Goal: Transaction & Acquisition: Book appointment/travel/reservation

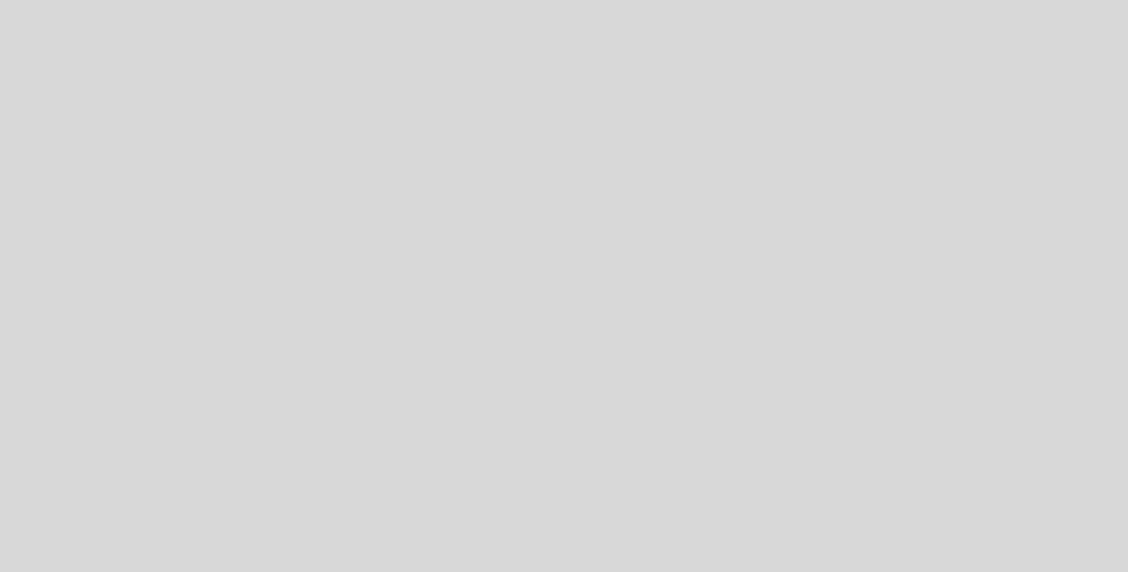
select select "es"
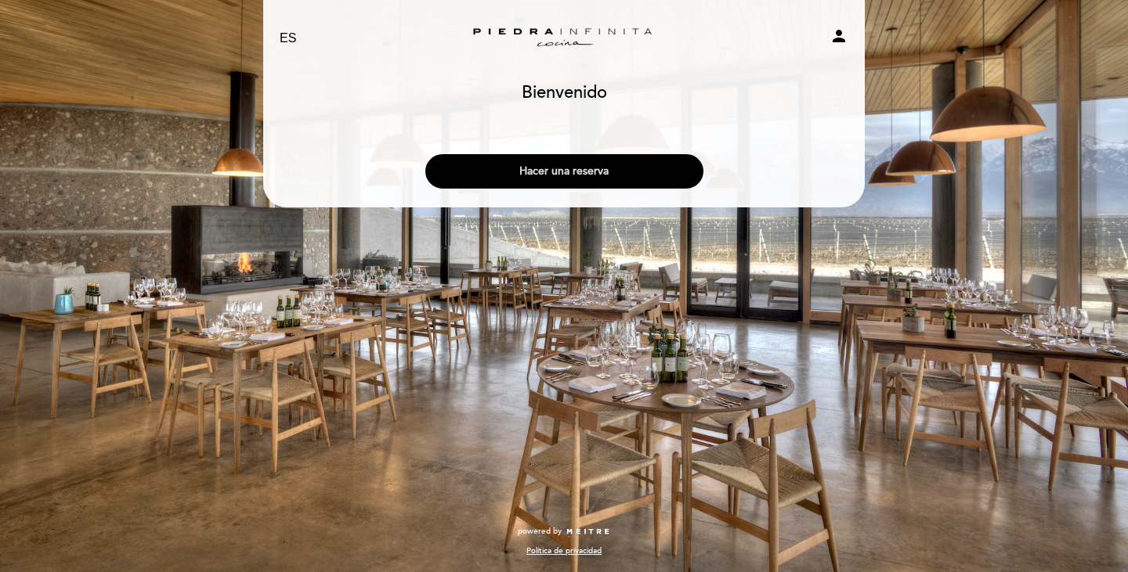
click at [549, 166] on button "Hacer una reserva" at bounding box center [564, 171] width 278 height 34
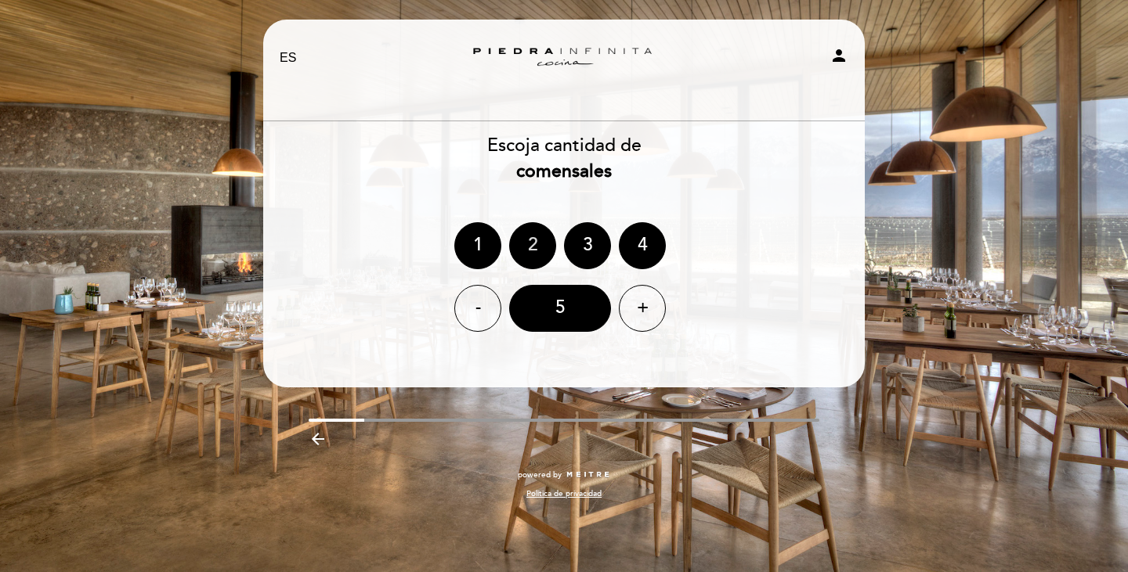
click at [522, 239] on div "2" at bounding box center [532, 245] width 47 height 47
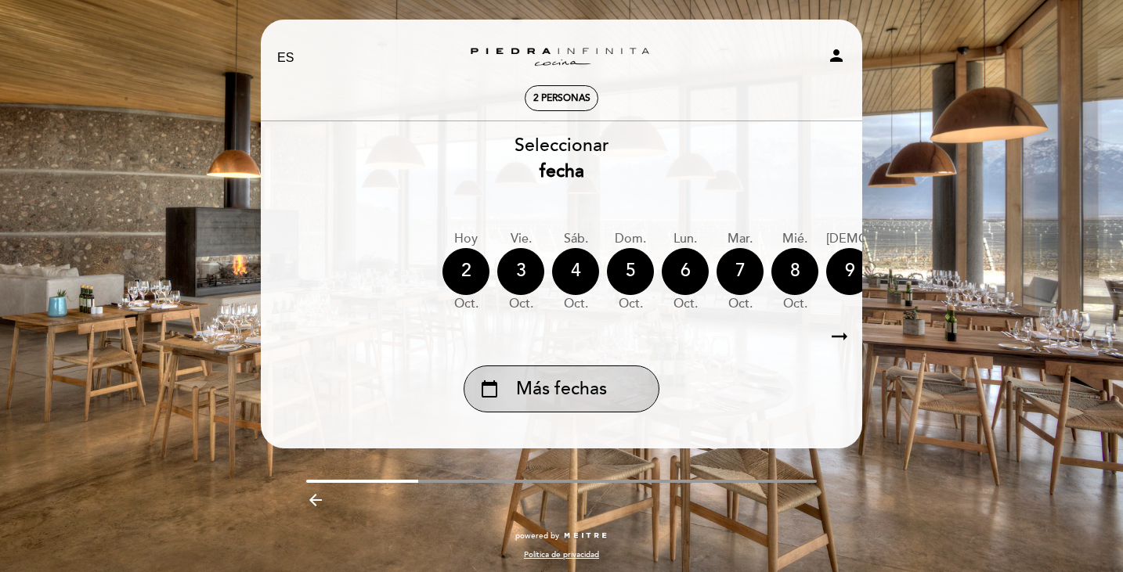
click at [611, 395] on div "calendar_today Más fechas" at bounding box center [562, 389] width 196 height 47
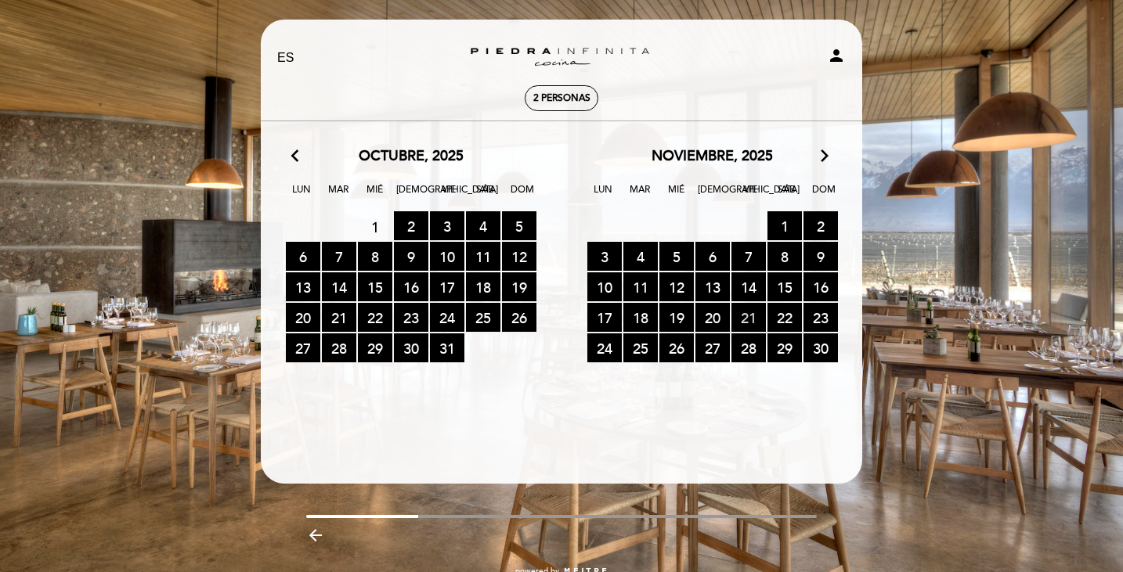
click at [753, 314] on span "21 RESERVAS DISPONIBLES" at bounding box center [748, 317] width 34 height 29
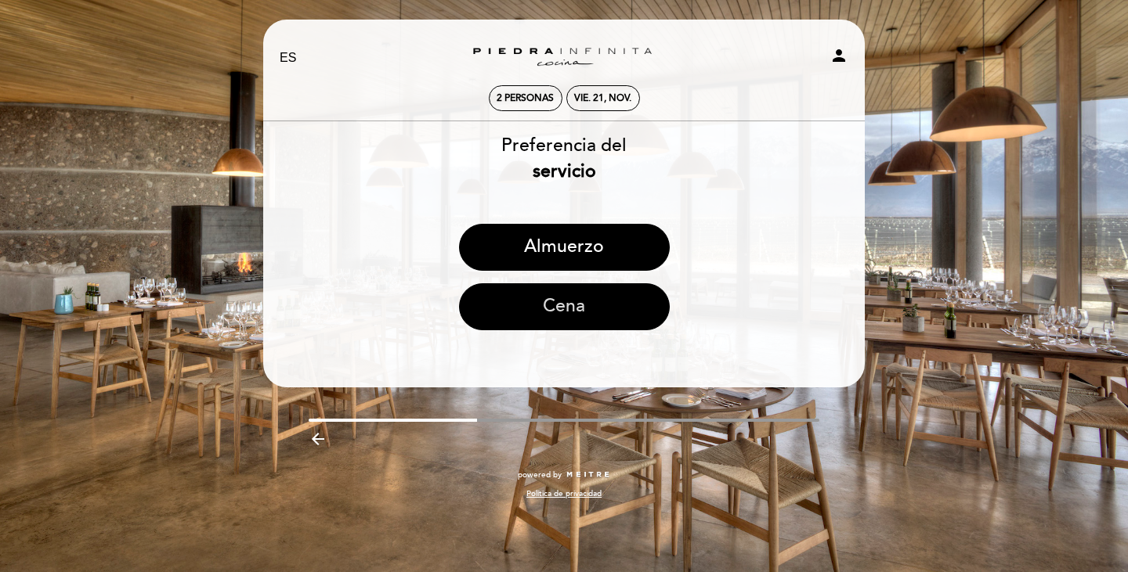
click at [566, 310] on button "Cena" at bounding box center [564, 307] width 211 height 47
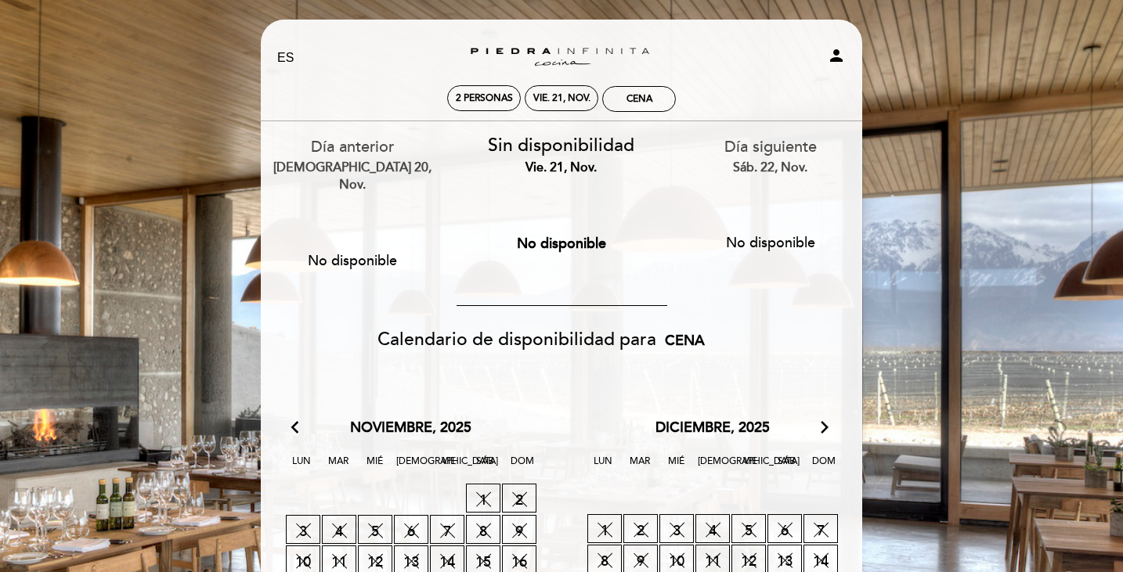
click at [819, 418] on icon "arrow_forward_ios" at bounding box center [825, 428] width 14 height 20
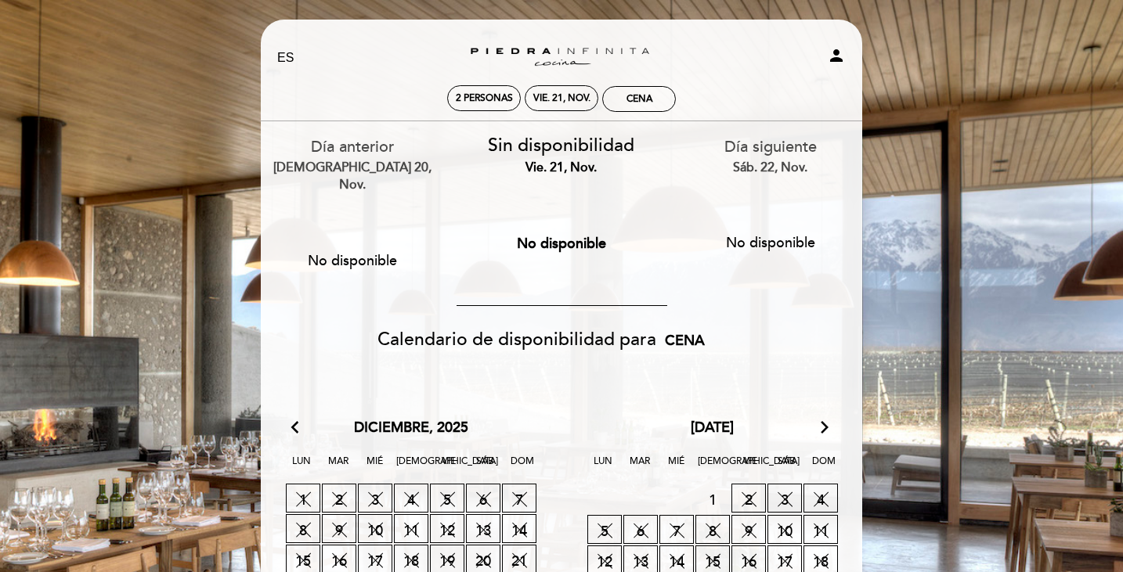
click at [819, 418] on icon "arrow_forward_ios" at bounding box center [825, 428] width 14 height 20
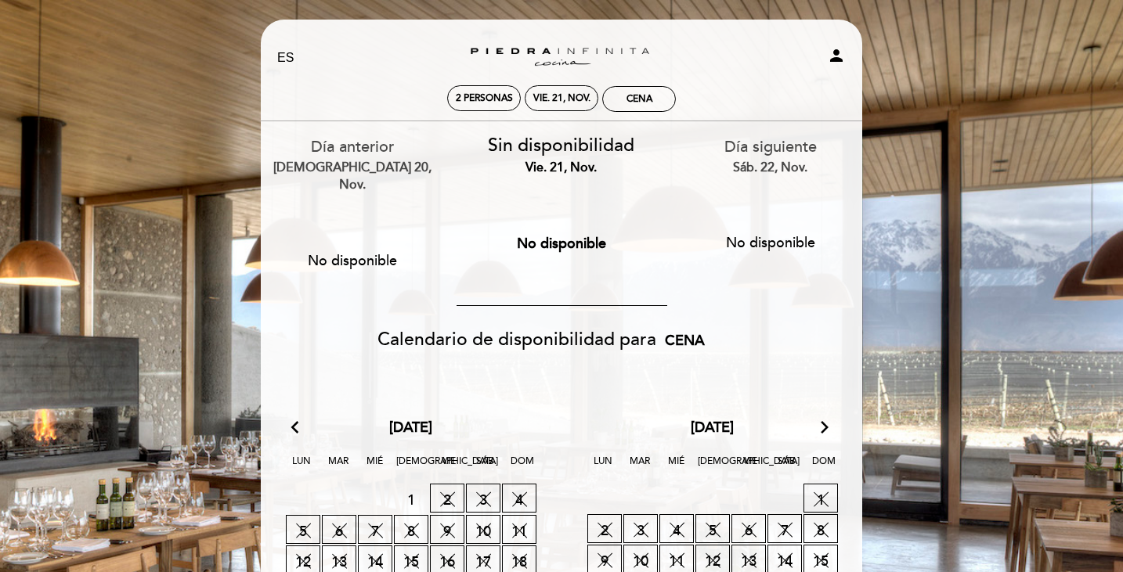
click at [819, 418] on icon "arrow_forward_ios" at bounding box center [825, 428] width 14 height 20
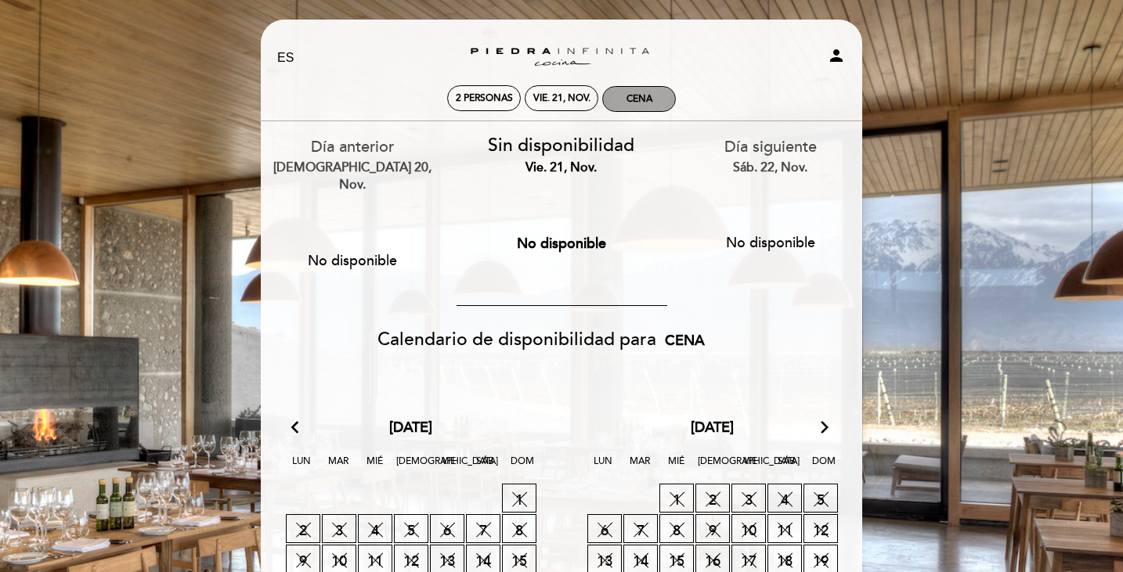
click at [641, 97] on div "Cena" at bounding box center [640, 99] width 26 height 12
select select "? undefined:undefined ?"
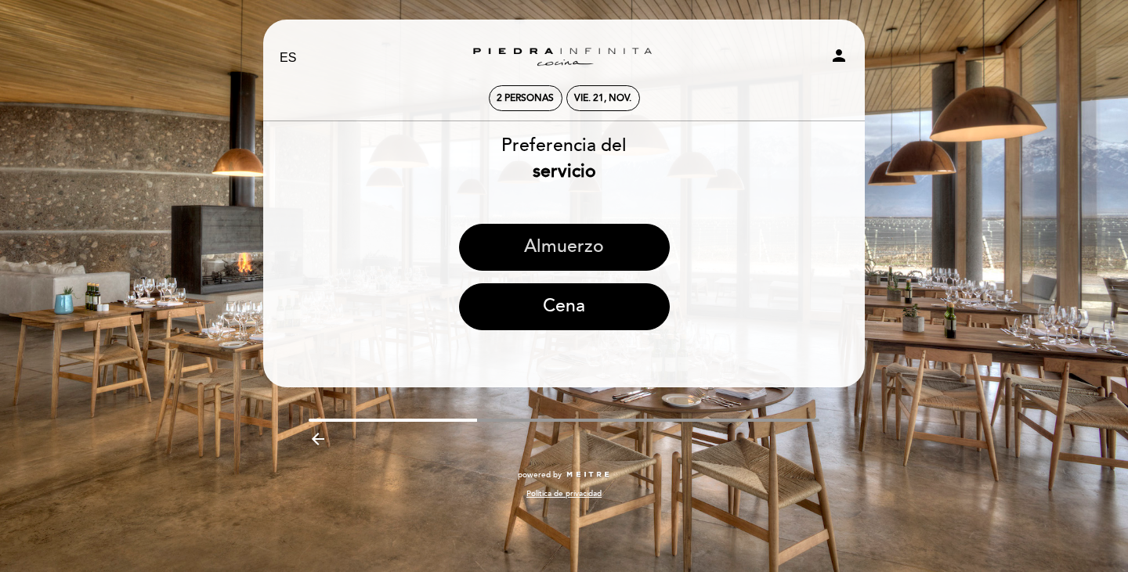
click at [573, 244] on button "Almuerzo" at bounding box center [564, 247] width 211 height 47
